Goal: Check status: Check status

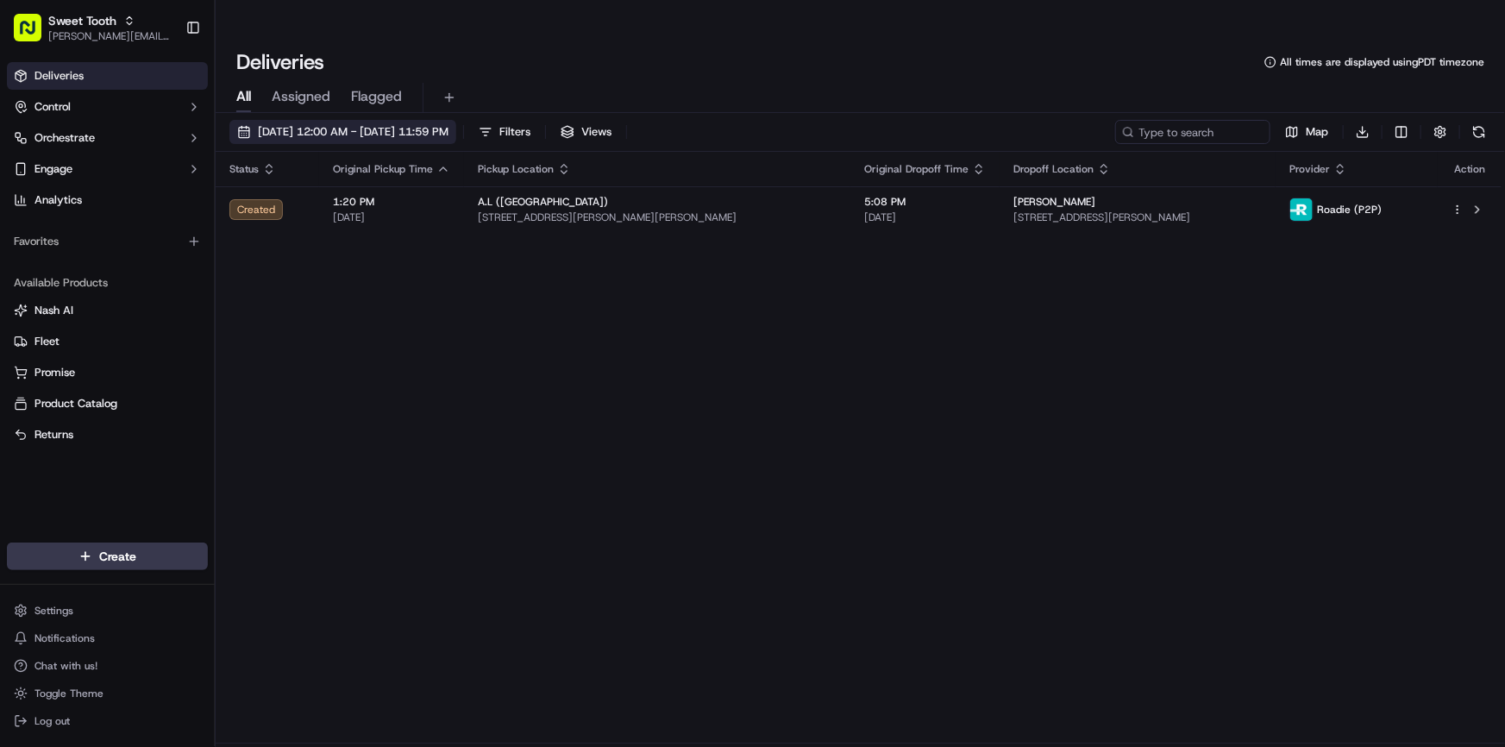
click at [349, 124] on span "[DATE] 12:00 AM - [DATE] 11:59 PM" at bounding box center [353, 132] width 191 height 16
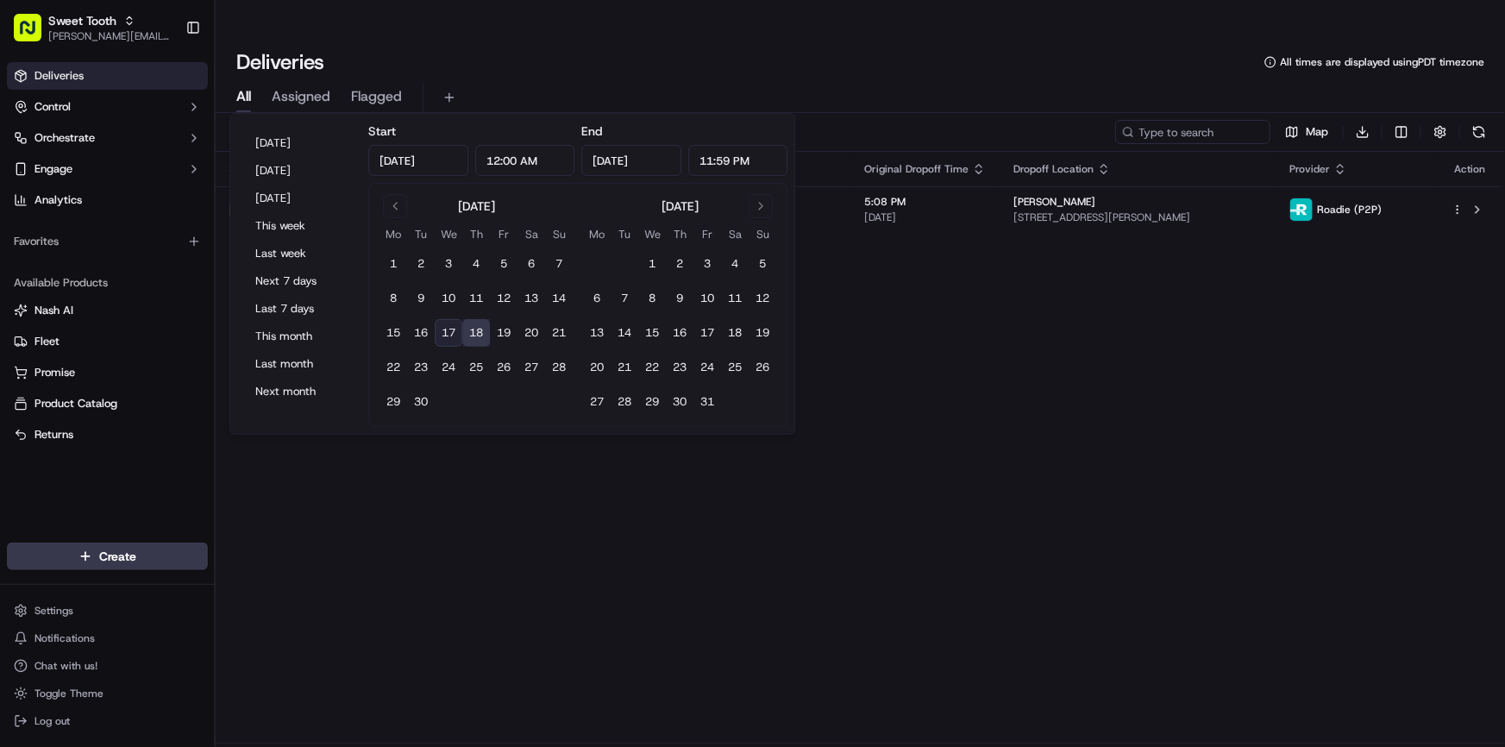
click at [440, 330] on button "17" at bounding box center [449, 333] width 28 height 28
type input "[DATE]"
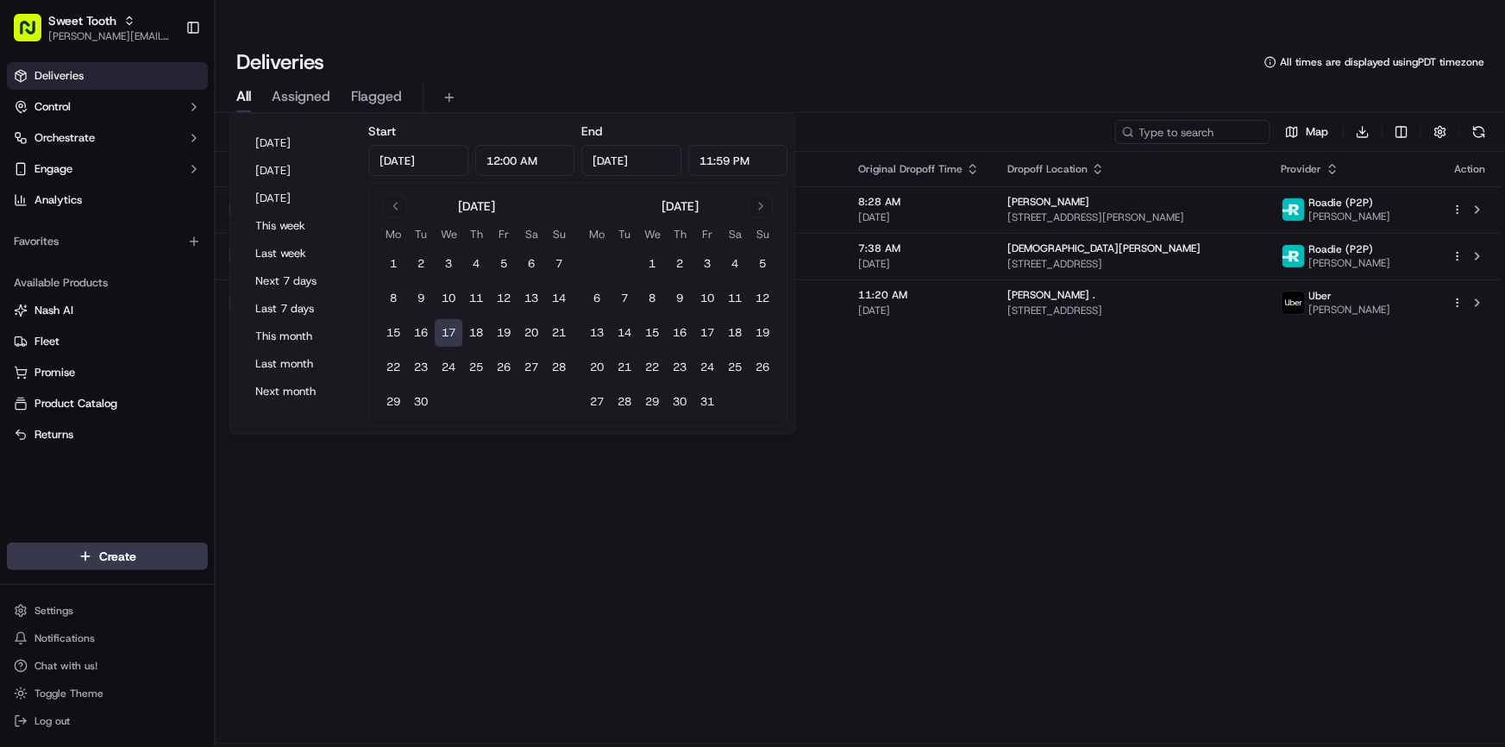
drag, startPoint x: 939, startPoint y: 580, endPoint x: 976, endPoint y: 581, distance: 37.1
click at [939, 580] on div "Status Original Pickup Time Pickup Location Original Dropoff Time Dropoff Locat…" at bounding box center [859, 448] width 1286 height 592
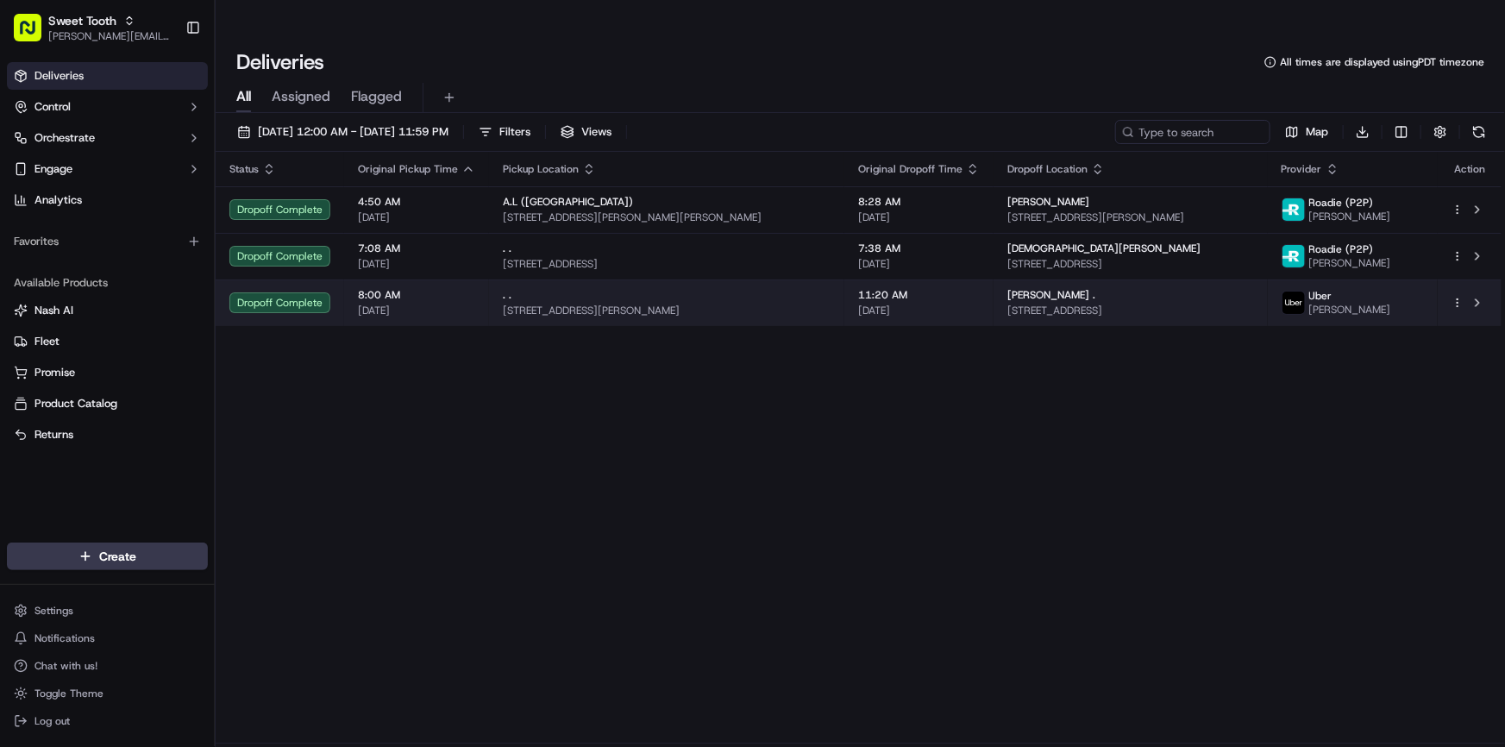
click at [289, 292] on div "Dropoff Complete" at bounding box center [279, 302] width 101 height 21
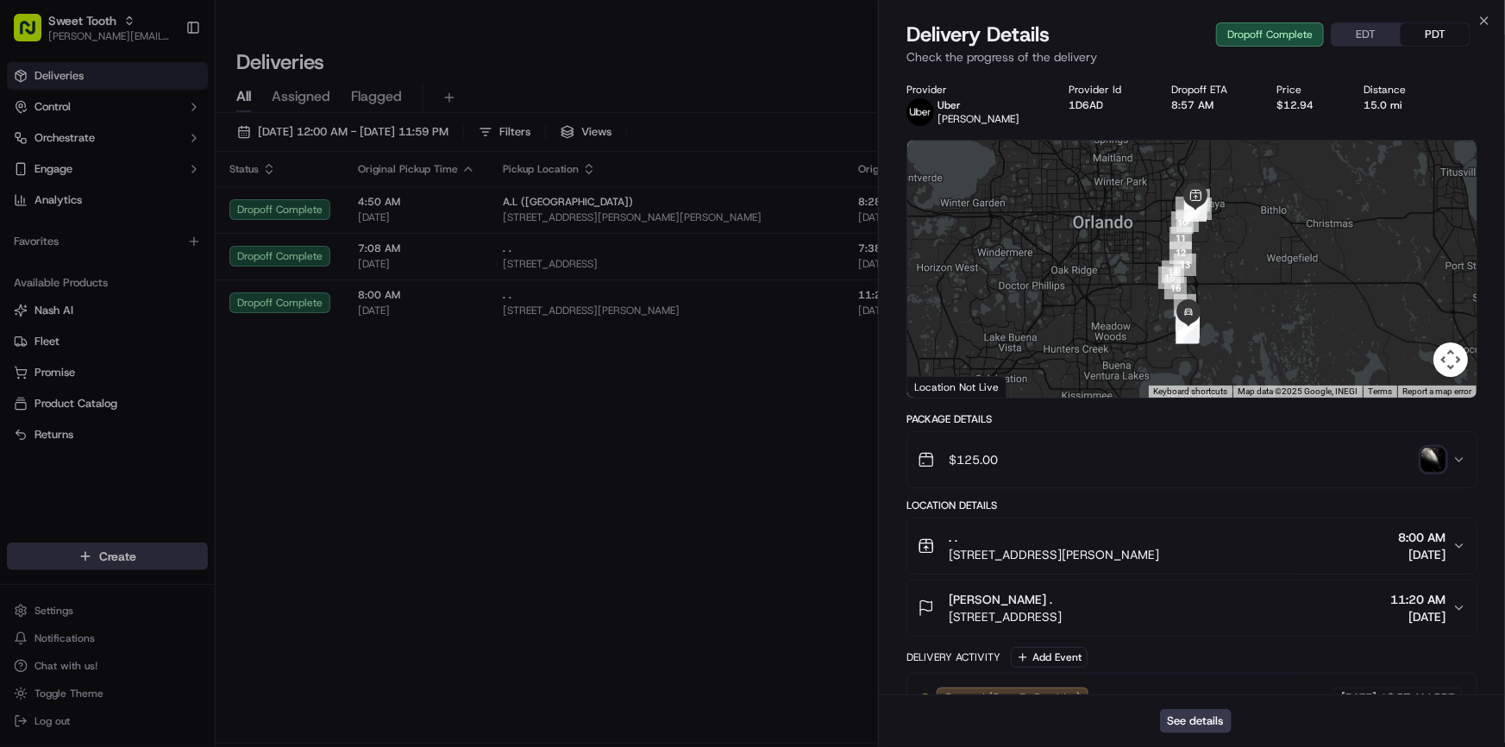
click at [1426, 457] on img "button" at bounding box center [1434, 460] width 24 height 24
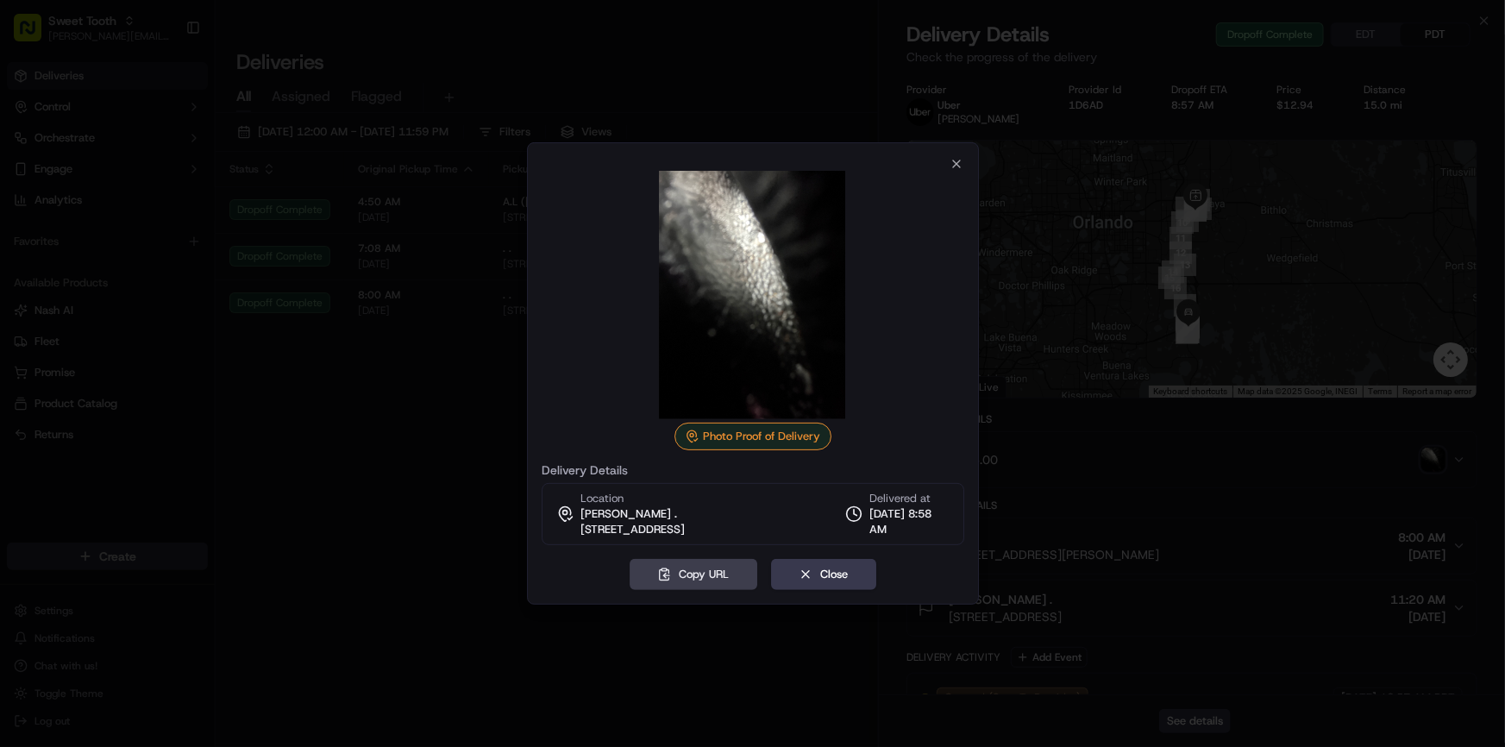
click at [395, 405] on div at bounding box center [752, 373] width 1505 height 747
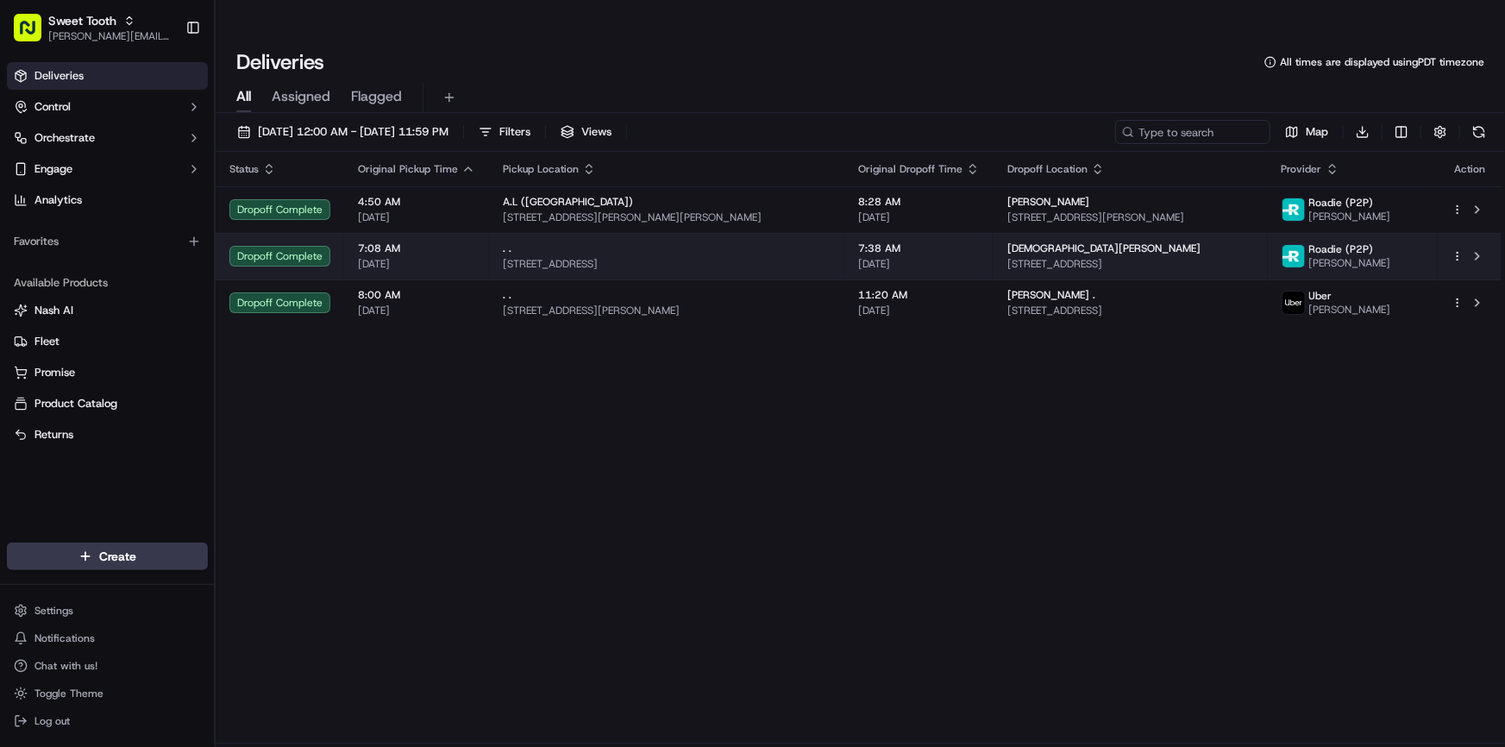
click at [380, 257] on span "[DATE]" at bounding box center [416, 264] width 117 height 14
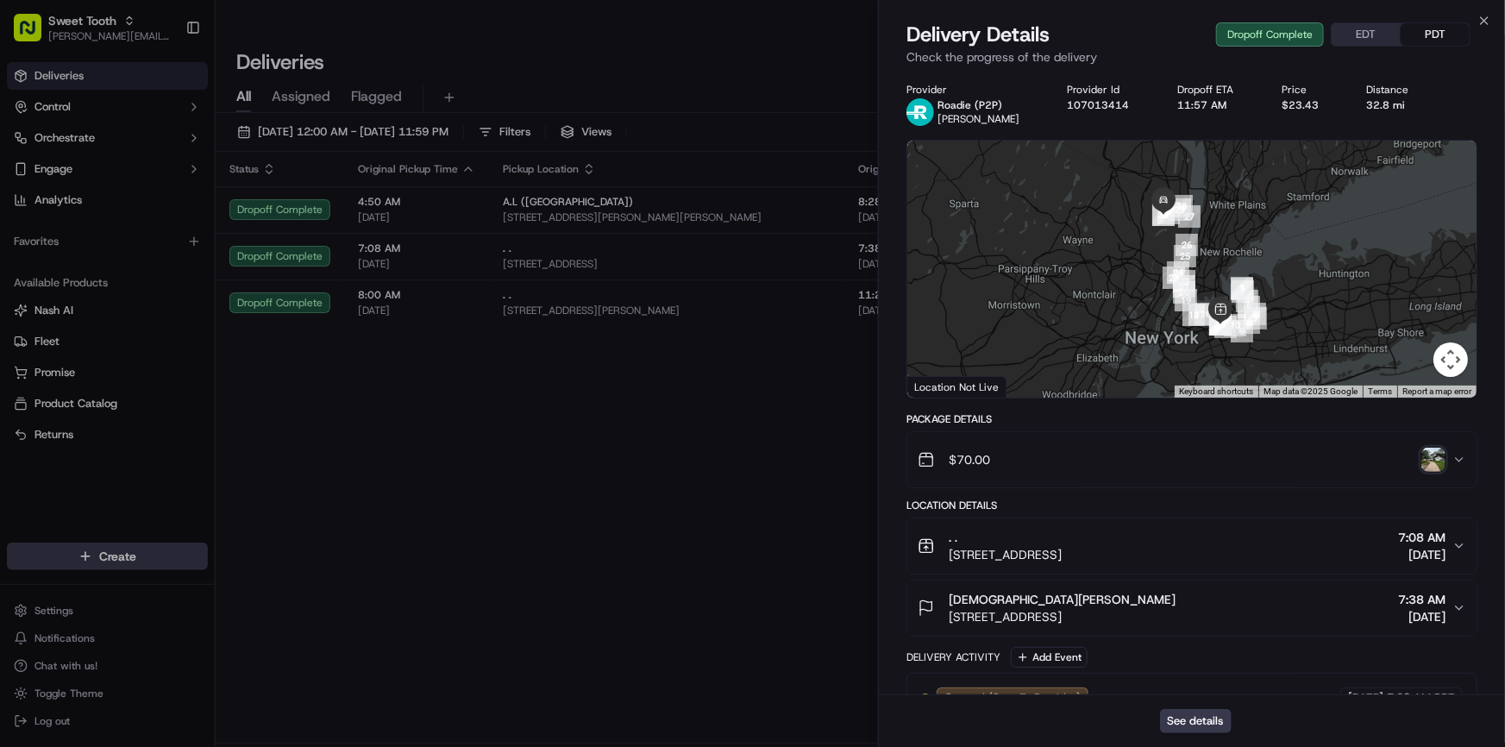
click at [1435, 453] on img "button" at bounding box center [1434, 460] width 24 height 24
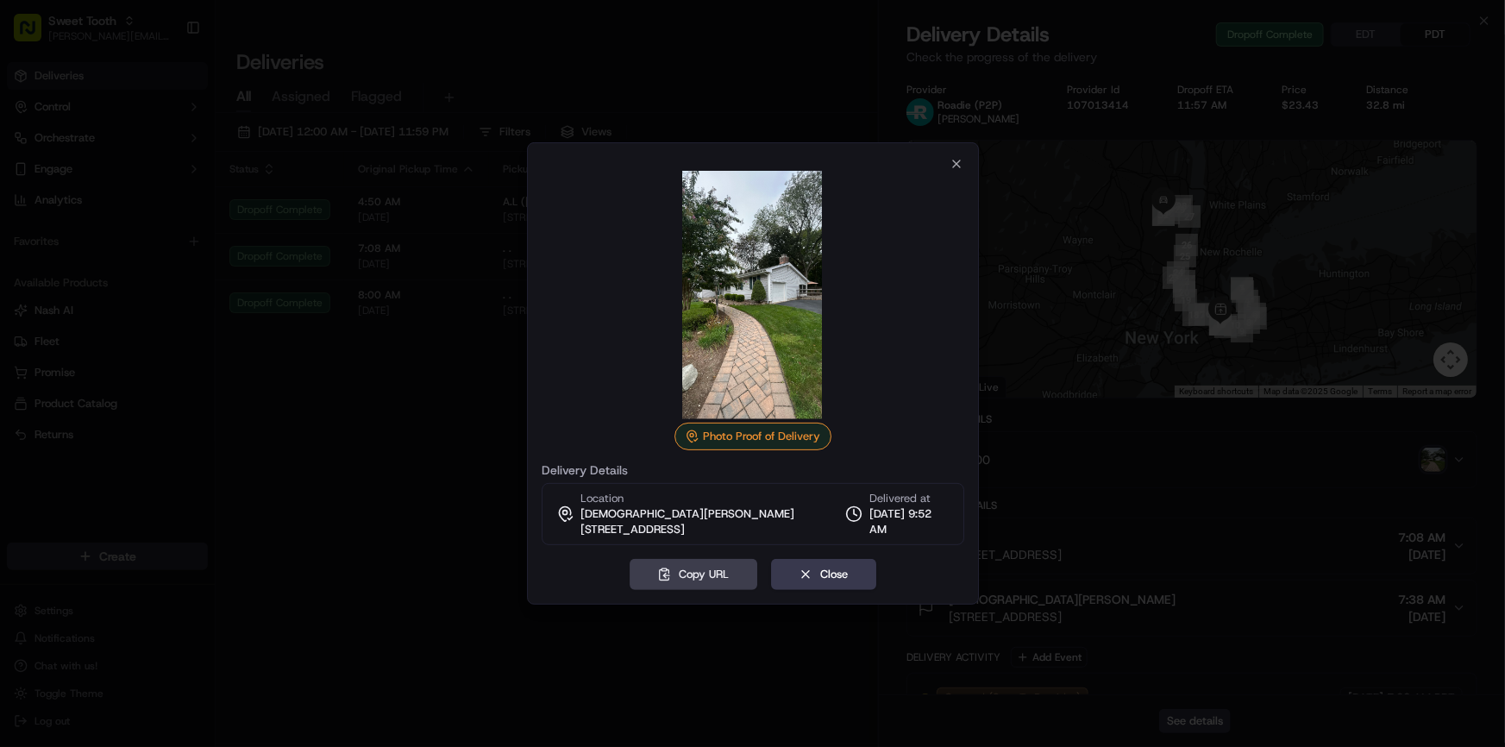
click at [398, 405] on div at bounding box center [752, 373] width 1505 height 747
